Goal: Task Accomplishment & Management: Complete application form

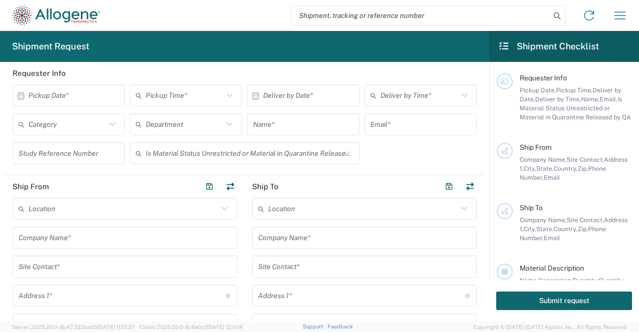
click at [90, 95] on input "text" at bounding box center [70, 95] width 85 height 17
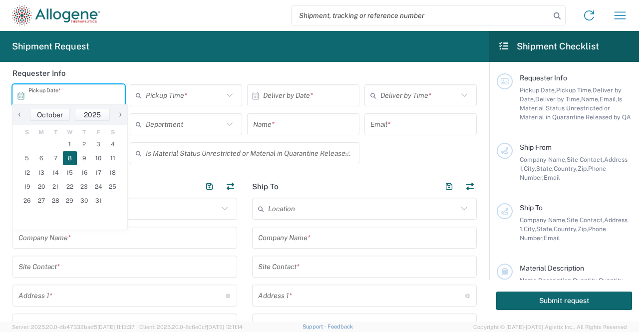
click at [72, 158] on span "8" at bounding box center [70, 158] width 14 height 14
type input "[DATE]"
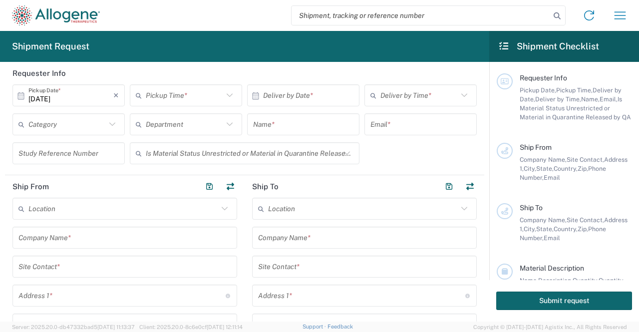
click at [178, 95] on input "text" at bounding box center [184, 95] width 77 height 17
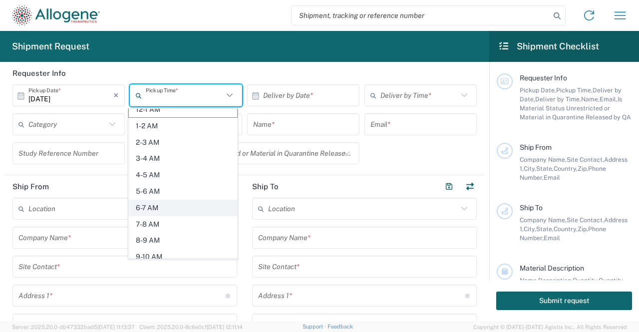
scroll to position [8, 0]
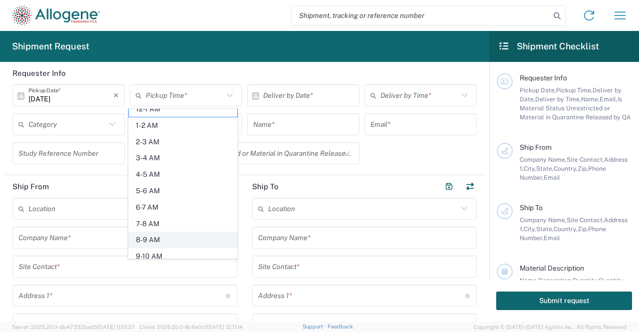
click at [158, 235] on span "8-9 AM" at bounding box center [183, 239] width 108 height 15
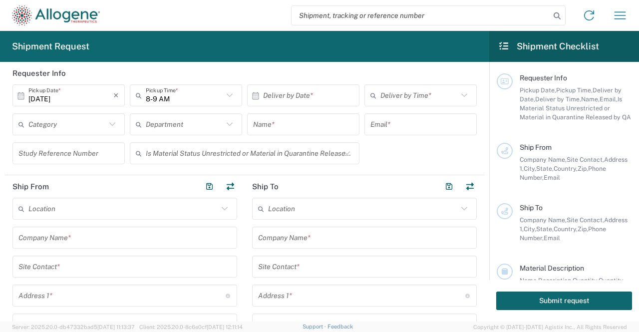
click at [207, 94] on input "8-9 AM" at bounding box center [184, 95] width 77 height 17
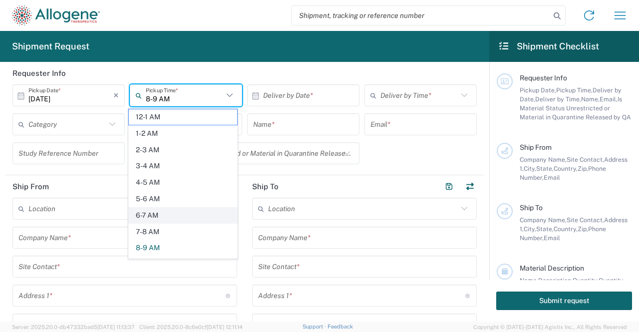
scroll to position [30, 0]
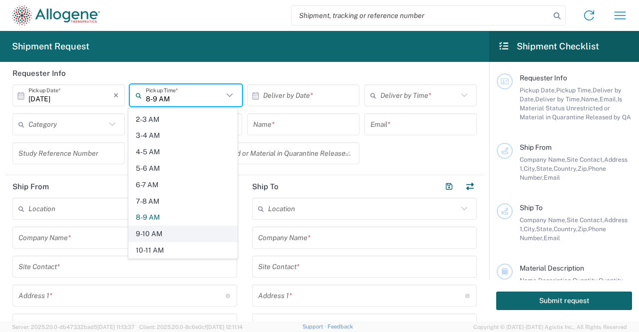
click at [163, 226] on span "9-10 AM" at bounding box center [183, 233] width 108 height 15
type input "9-10 AM"
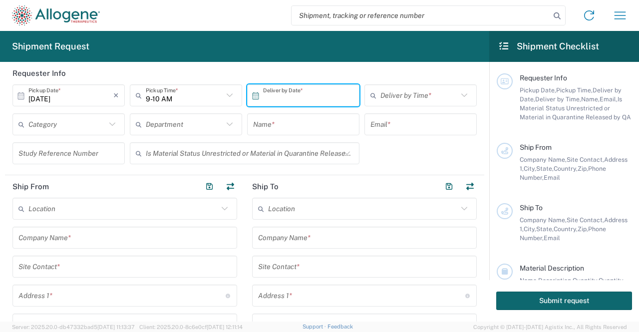
click at [302, 90] on input "text" at bounding box center [305, 95] width 85 height 17
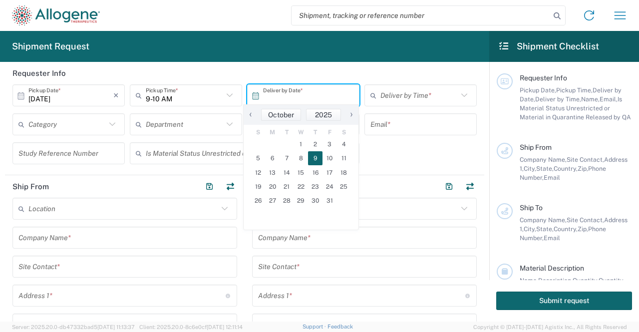
click at [313, 158] on span "9" at bounding box center [315, 158] width 14 height 14
type input "[DATE]"
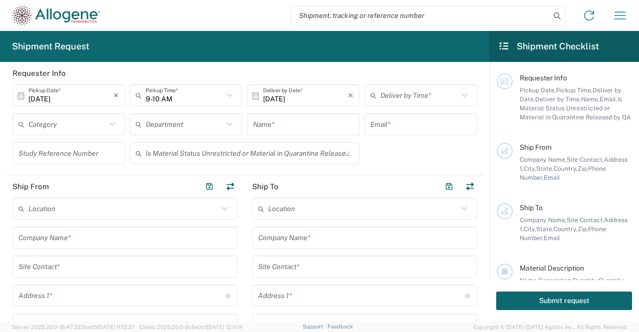
click at [405, 95] on input "text" at bounding box center [418, 95] width 77 height 17
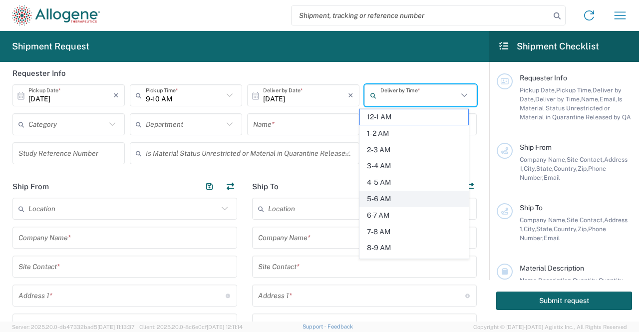
scroll to position [17, 0]
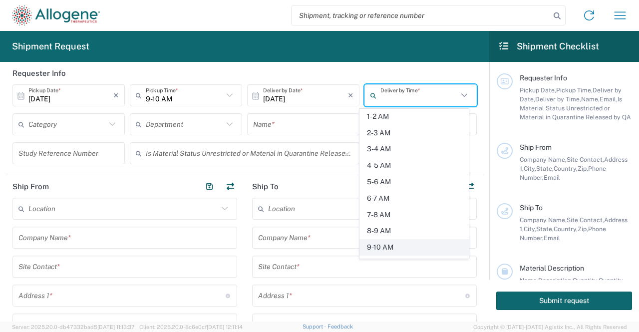
click at [385, 250] on span "9-10 AM" at bounding box center [414, 247] width 108 height 15
type input "9-10 AM"
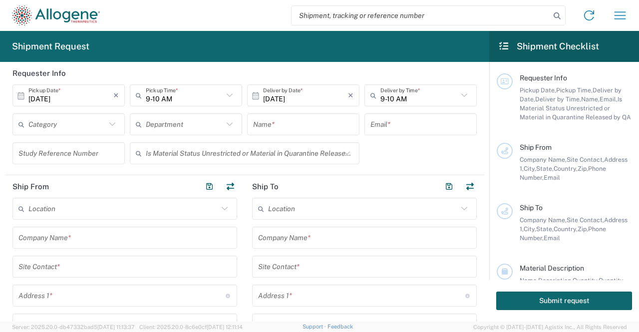
click at [304, 126] on input "text" at bounding box center [303, 124] width 100 height 17
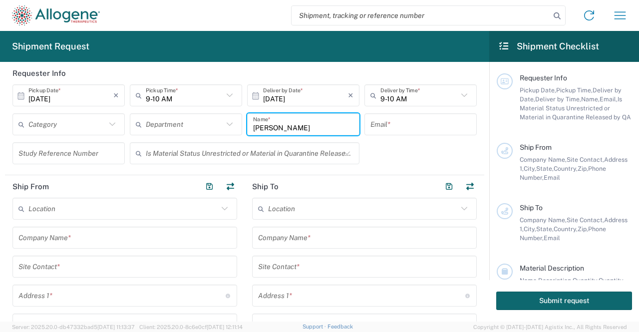
type input "[PERSON_NAME]"
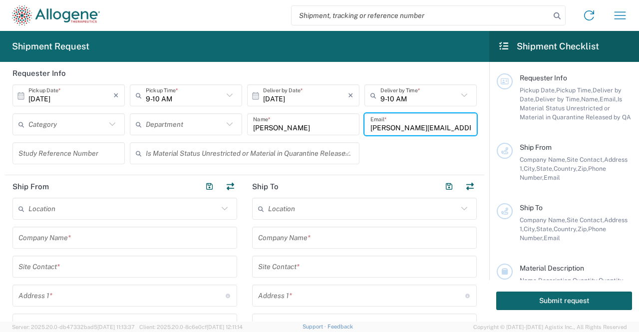
type input "[PERSON_NAME][EMAIL_ADDRESS][PERSON_NAME][DOMAIN_NAME]"
click at [232, 157] on input "text" at bounding box center [243, 153] width 195 height 17
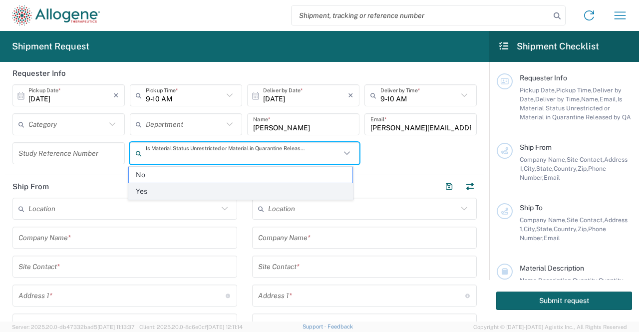
click at [206, 189] on span "Yes" at bounding box center [241, 191] width 224 height 15
type input "Yes"
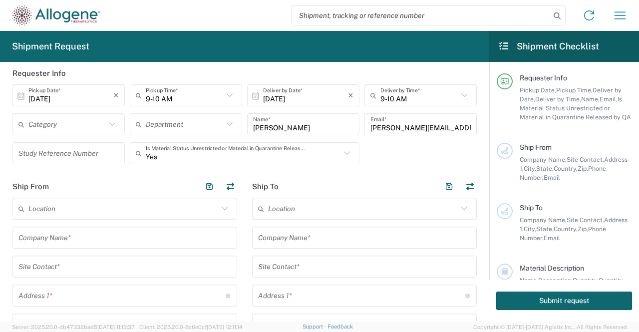
scroll to position [55, 0]
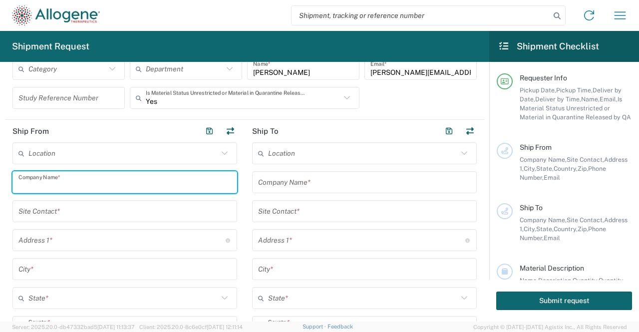
click at [89, 182] on input "text" at bounding box center [124, 182] width 213 height 17
click at [60, 208] on div "Location Master Location [GEOGRAPHIC_DATA] [GEOGRAPHIC_DATA] - [GEOGRAPHIC_DATA…" at bounding box center [124, 286] width 225 height 289
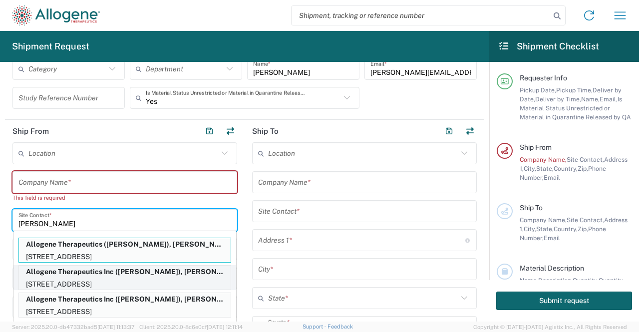
type input "[PERSON_NAME]"
click at [95, 271] on p "Allogene Therapeutics Inc ([PERSON_NAME]), [PERSON_NAME][EMAIL_ADDRESS][PERSON_…" at bounding box center [125, 271] width 212 height 12
type input "Allogene Therapeutics Inc"
type input "[STREET_ADDRESS]"
type input "[GEOGRAPHIC_DATA]"
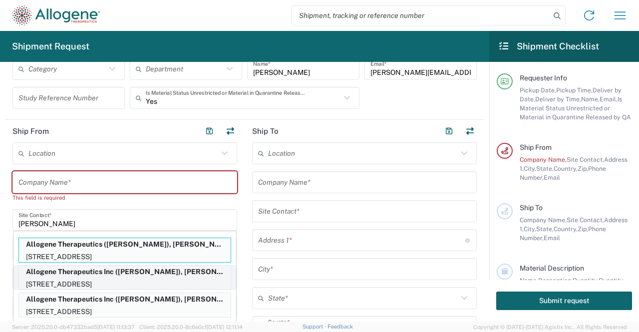
type input "[US_STATE]"
type input "94560"
type input "[PERSON_NAME]"
type input "[PHONE_NUMBER]"
type input "[PERSON_NAME][EMAIL_ADDRESS][PERSON_NAME][DOMAIN_NAME]"
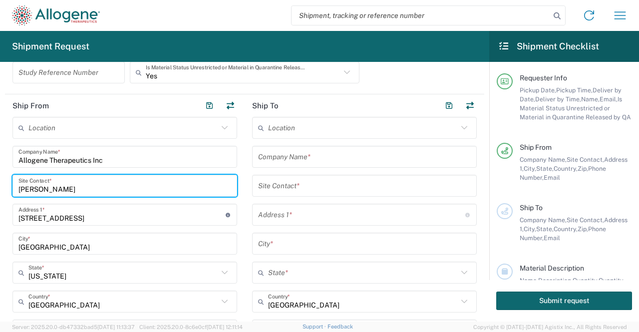
scroll to position [80, 0]
click at [306, 190] on input "text" at bounding box center [364, 186] width 213 height 17
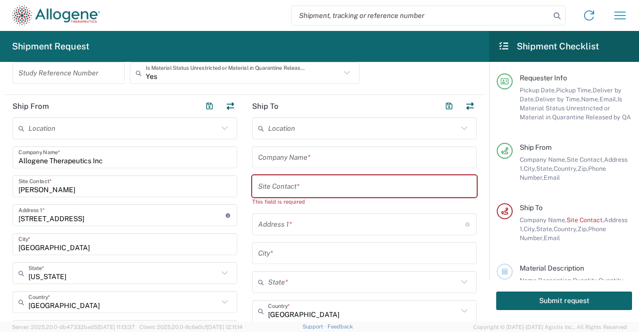
click at [326, 174] on div "Location Master Location [GEOGRAPHIC_DATA] [GEOGRAPHIC_DATA] - [GEOGRAPHIC_DATA…" at bounding box center [364, 266] width 225 height 298
click at [325, 175] on div "Site Contact *" at bounding box center [364, 186] width 225 height 22
click at [290, 192] on input "text" at bounding box center [364, 186] width 213 height 17
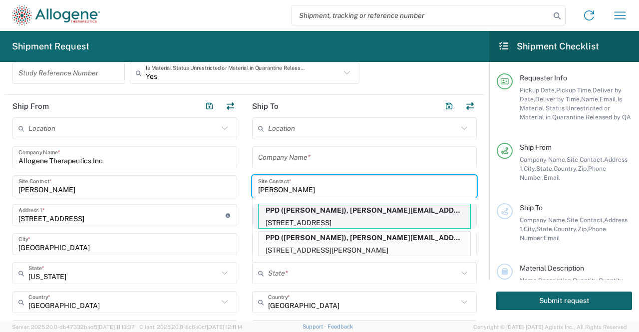
type input "[PERSON_NAME]"
click at [330, 216] on p "PPD ([PERSON_NAME]), [PERSON_NAME][EMAIL_ADDRESS][DOMAIN_NAME]" at bounding box center [365, 210] width 212 height 12
type input "PPD"
type input "[STREET_ADDRESS]"
type input "[PERSON_NAME]"
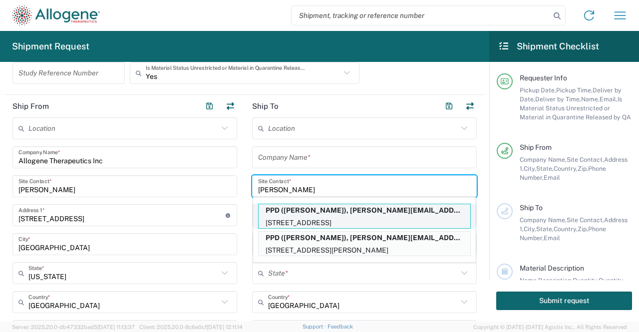
type input "[US_STATE]"
type input "53562"
type input "[PERSON_NAME]"
type input "[PHONE_NUMBER]"
type input "[PERSON_NAME][EMAIL_ADDRESS][DOMAIN_NAME]"
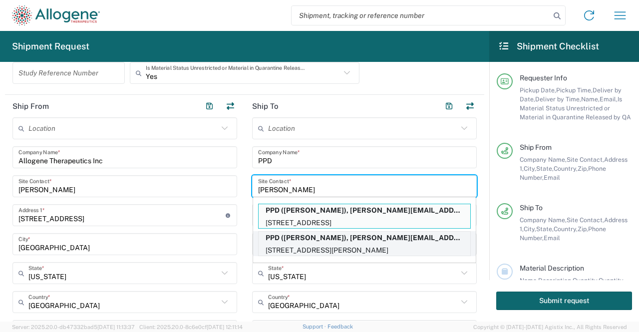
type input "[PERSON_NAME]"
click at [344, 249] on p "[STREET_ADDRESS][PERSON_NAME]" at bounding box center [365, 250] width 212 height 12
type input "[STREET_ADDRESS]"
type input "[PERSON_NAME]"
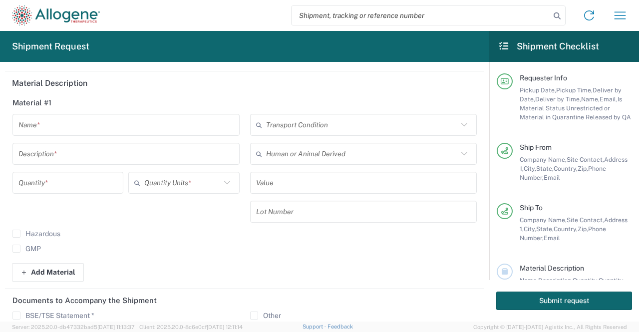
scroll to position [424, 0]
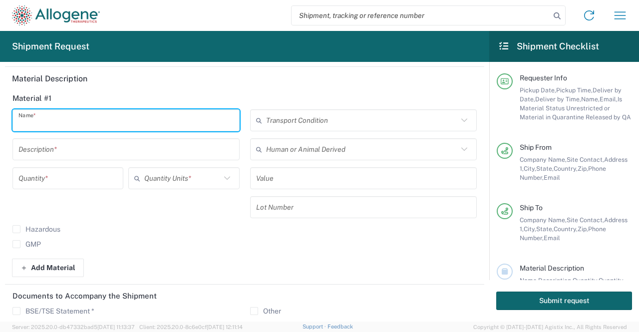
click at [122, 121] on input "text" at bounding box center [125, 120] width 215 height 17
type input "J"
type input "ALLO-501A P1 GMP8: Stability 24M / QC ID#: CF120240341-1 to CF120240341-5 / Lot…"
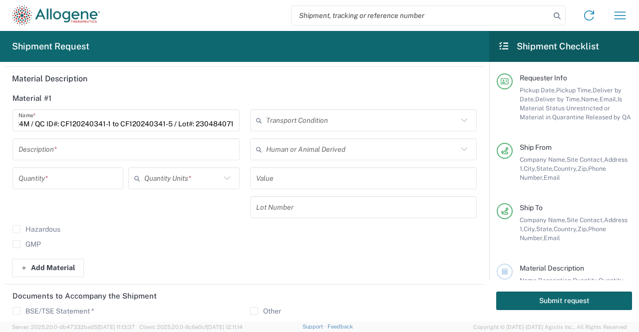
scroll to position [0, 0]
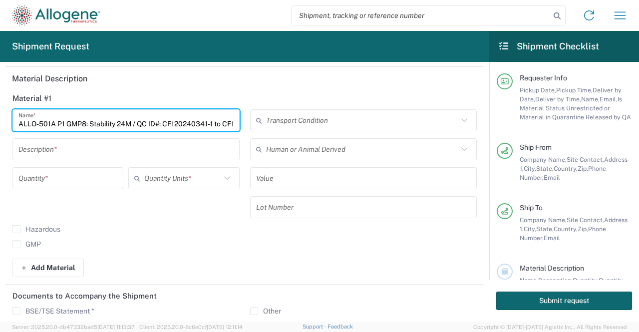
click at [210, 121] on input "ALLO-501A P1 GMP8: Stability 24M / QC ID#: CF120240341-1 to CF120240341-5 / Lot…" at bounding box center [125, 120] width 215 height 17
drag, startPoint x: 168, startPoint y: 122, endPoint x: 351, endPoint y: 142, distance: 184.7
click at [351, 142] on div "ALLO-501A P1 GMP8: Stability 24M / QC ID#: CF120240341-1 to CF120240341-5 / Lot…" at bounding box center [244, 182] width 475 height 146
click at [197, 120] on input "ALLO-501A P1 GMP8: Stability 24M / QC ID#: CF120240341-1 to CF120240341-5 / Lot…" at bounding box center [125, 120] width 215 height 17
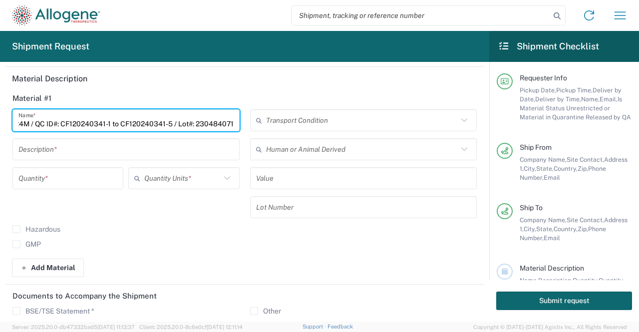
drag, startPoint x: 193, startPoint y: 123, endPoint x: 233, endPoint y: 124, distance: 39.4
click at [233, 124] on div "ALLO-501A P1 GMP8: Stability 24M / QC ID#: CF120240341-1 to CF120240341-5 / Lot…" at bounding box center [125, 120] width 227 height 22
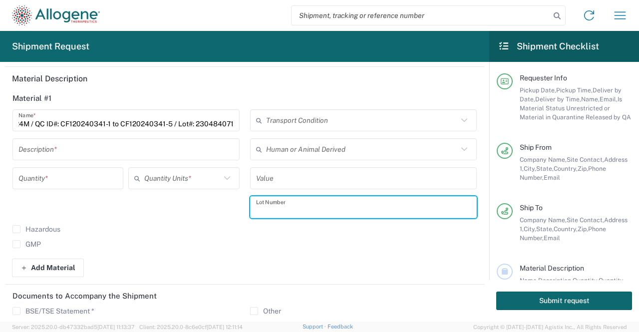
click at [282, 207] on input "text" at bounding box center [363, 207] width 215 height 17
paste input "230484071"
type input "230484071"
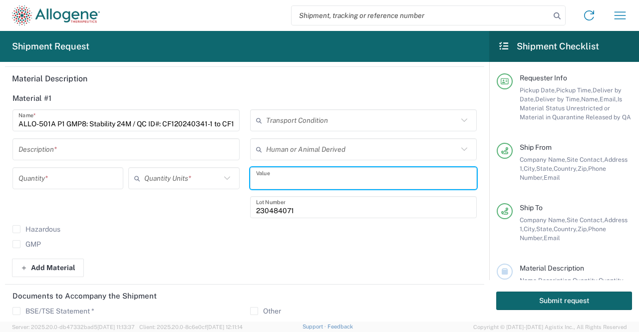
click at [274, 173] on input "text" at bounding box center [363, 178] width 215 height 17
click at [274, 173] on input "1" at bounding box center [363, 178] width 215 height 17
type input "1"
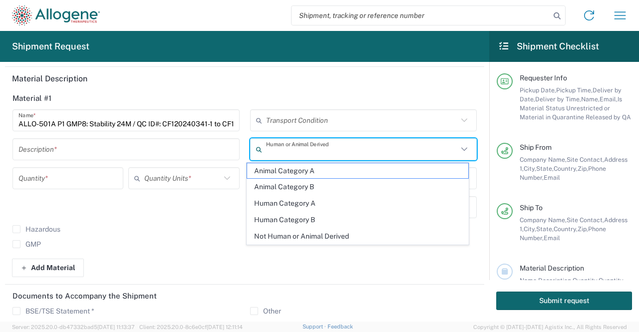
click at [277, 154] on input "text" at bounding box center [362, 149] width 192 height 17
click at [289, 214] on span "Human Category B" at bounding box center [357, 219] width 221 height 15
type input "Human Category B"
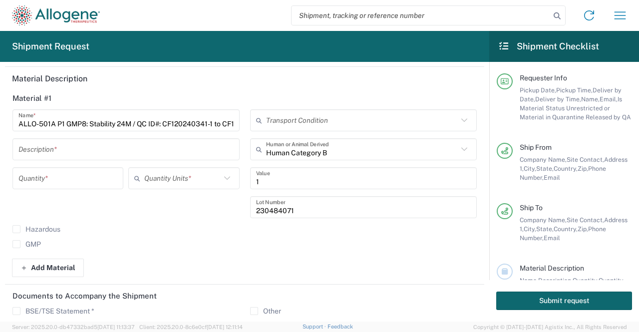
click at [287, 120] on input "text" at bounding box center [362, 120] width 192 height 17
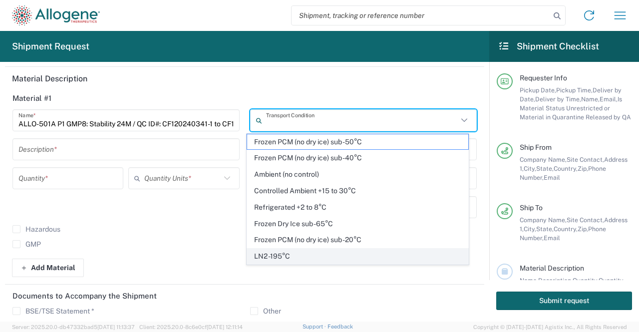
click at [282, 250] on span "LN2 -195°C" at bounding box center [357, 256] width 221 height 15
type input "LN2 -195°C"
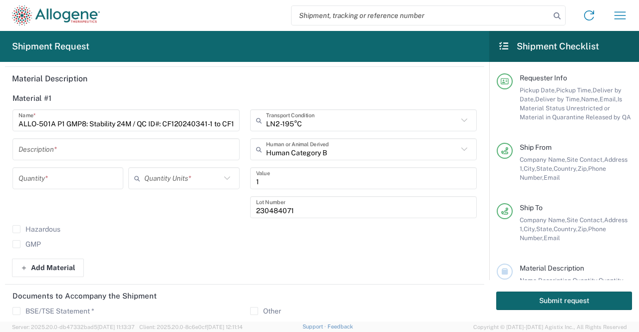
click at [131, 124] on input "ALLO-501A P1 GMP8: Stability 24M / QC ID#: CF120240341-1 to CF120240341-5 / Lot…" at bounding box center [125, 120] width 215 height 17
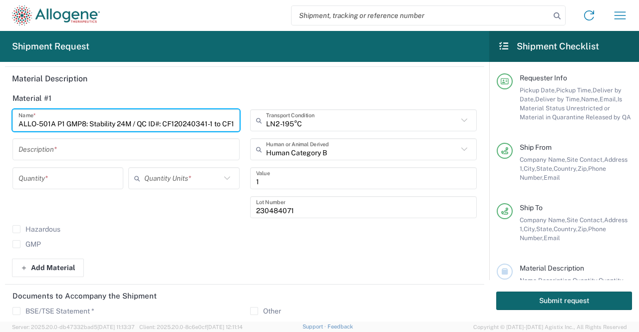
drag, startPoint x: 132, startPoint y: 125, endPoint x: 0, endPoint y: 115, distance: 132.6
click at [0, 115] on form "Requester Info [DATE] × Pickup Date * Cancel Apply 9-10 AM Pickup Time * 12-1 A…" at bounding box center [244, 192] width 489 height 260
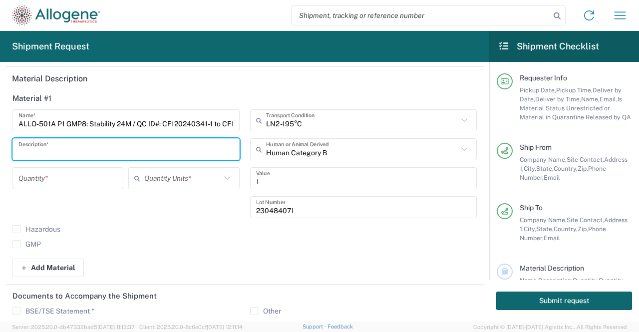
click at [44, 141] on input "text" at bounding box center [125, 149] width 215 height 17
paste input "ALLO-501A P1 GMP8: Stability 24M"
type input "ALLO-501A P1 GMP8: Stability 24M"
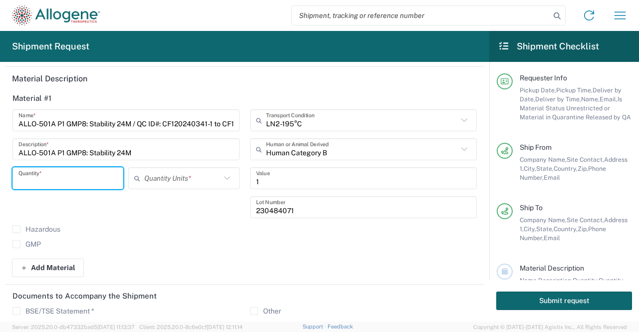
click at [89, 175] on input "number" at bounding box center [67, 178] width 99 height 17
type input "5"
click at [172, 177] on input "text" at bounding box center [182, 178] width 76 height 17
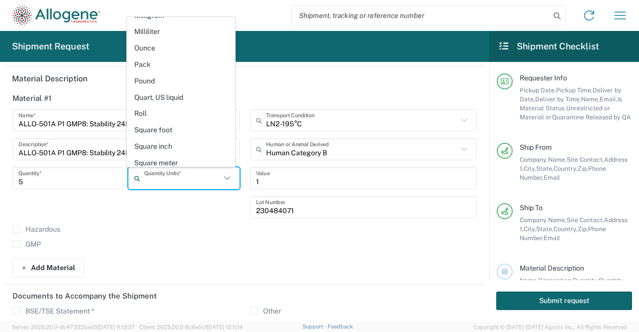
scroll to position [460, 0]
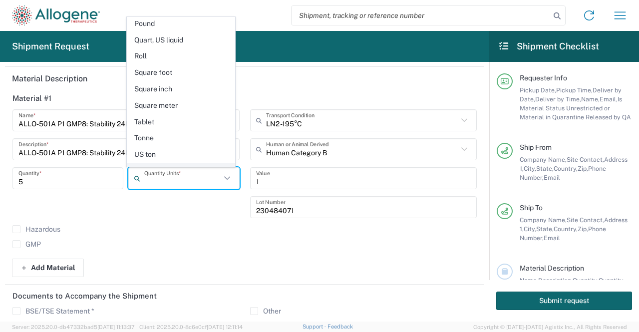
click at [143, 163] on span "Vials" at bounding box center [180, 170] width 107 height 15
type input "Vials"
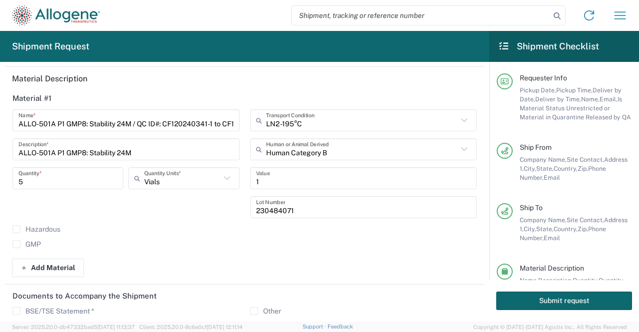
click at [15, 246] on label "GMP" at bounding box center [26, 244] width 28 height 8
click at [16, 244] on input "GMP" at bounding box center [16, 244] width 0 height 0
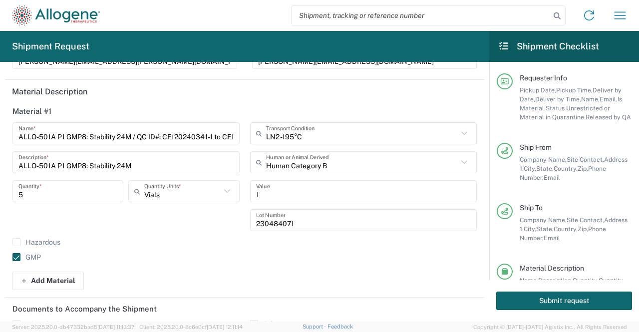
scroll to position [413, 0]
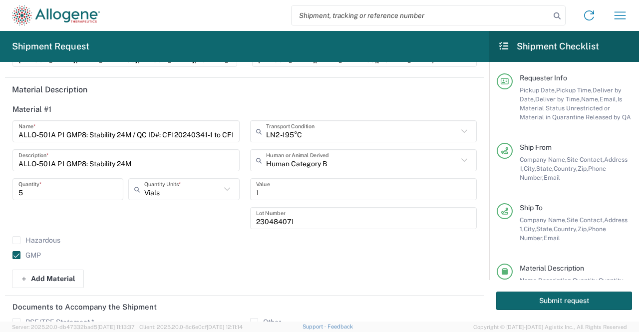
click at [111, 235] on div "ALLO-501A P1 GMP8: Stability 24M / QC ID#: CF120240341-1 to CF120240341-5 / Lot…" at bounding box center [126, 178] width 238 height 116
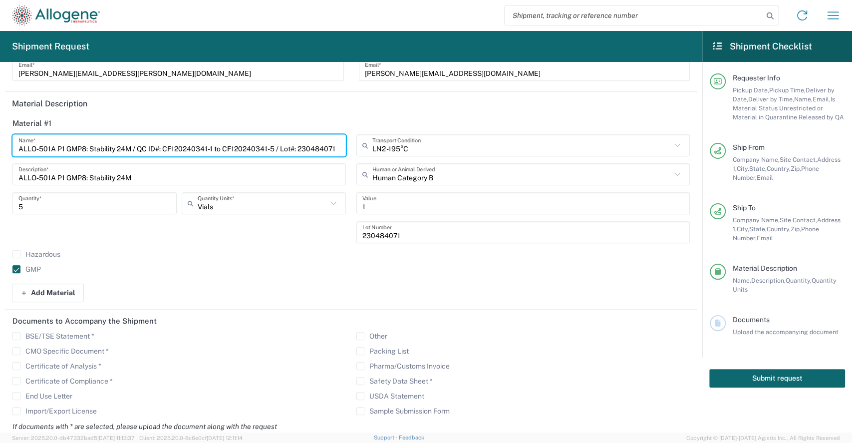
scroll to position [0, 3]
drag, startPoint x: 319, startPoint y: 147, endPoint x: 438, endPoint y: 162, distance: 119.7
click at [435, 162] on div "ALLO-501A P1 GMP8: Stability 24M / QC ID#: CF120240341-1 to CF120240341-5 / Lot…" at bounding box center [351, 207] width 688 height 146
click at [294, 137] on input "ALLO-501A P1 GMP8: Stability 24M / QC ID#: CF120240341-1 to CF120240341-5 / Lot…" at bounding box center [178, 145] width 321 height 17
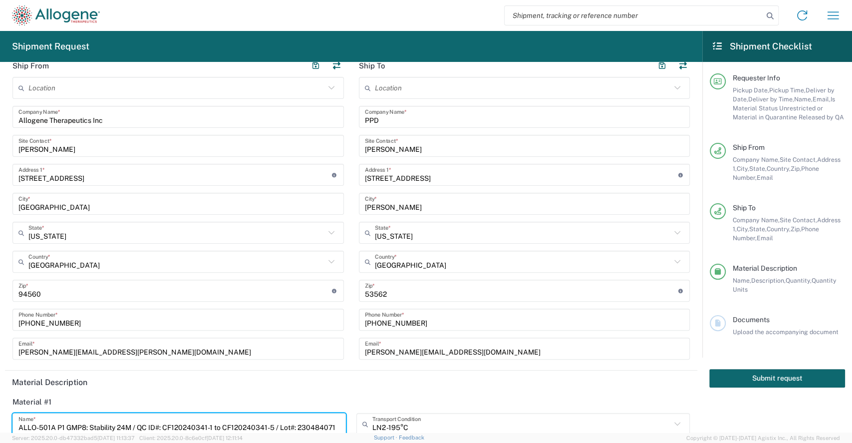
scroll to position [133, 0]
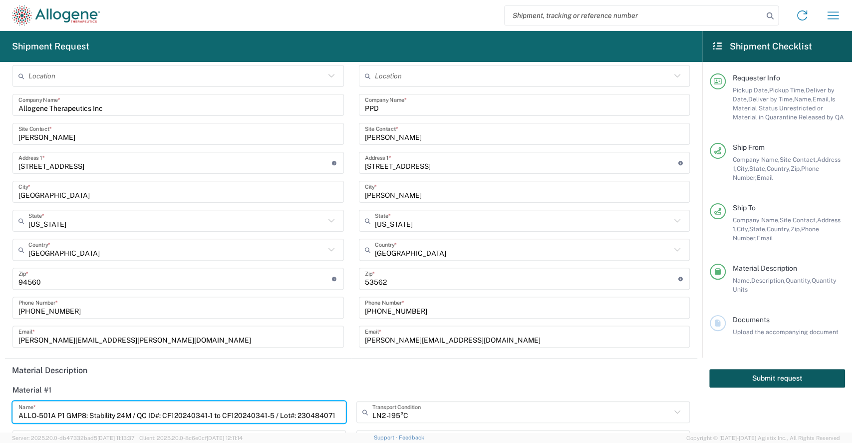
click at [638, 331] on button "Submit request" at bounding box center [777, 378] width 136 height 18
